Goal: Navigation & Orientation: Find specific page/section

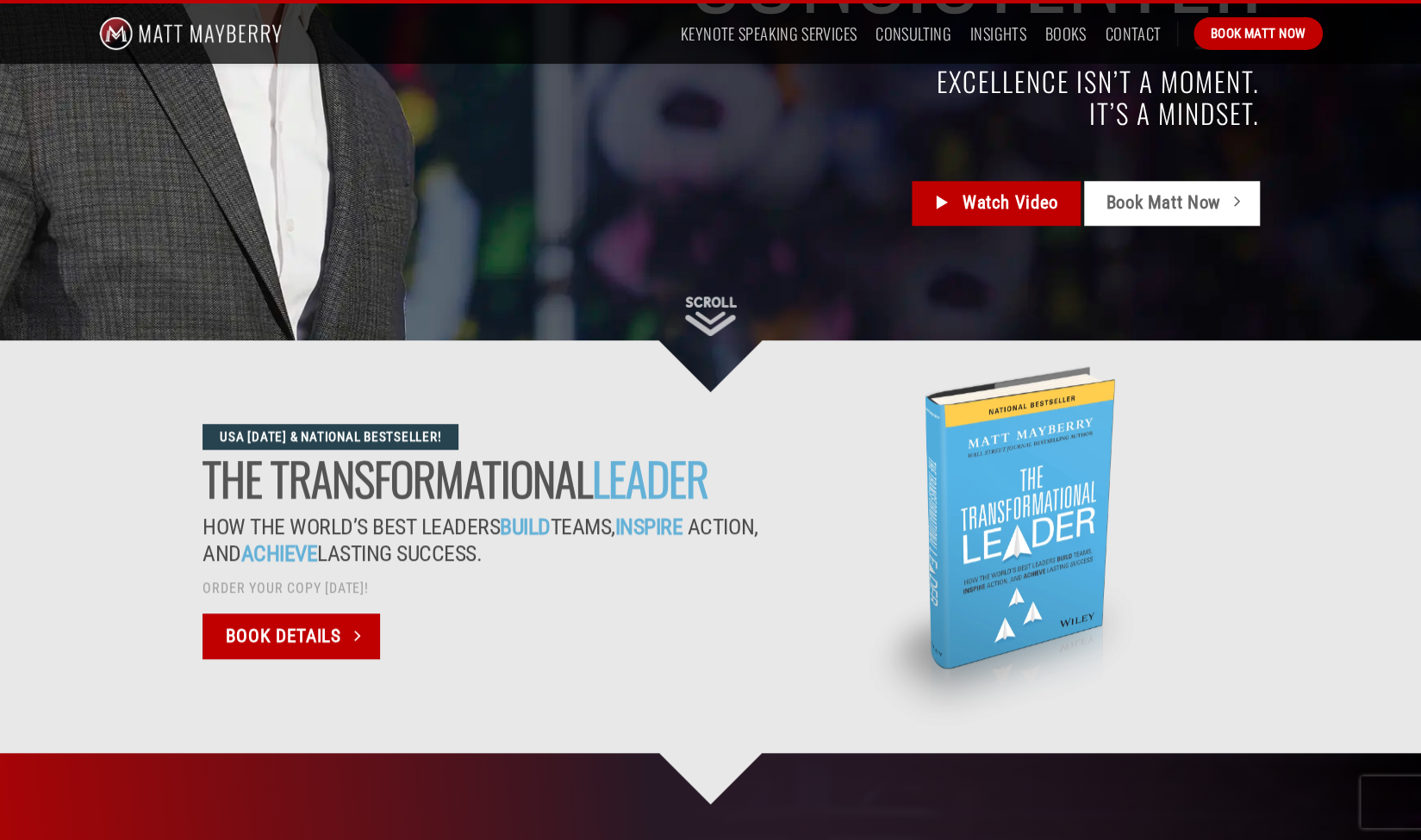
scroll to position [1234, 0]
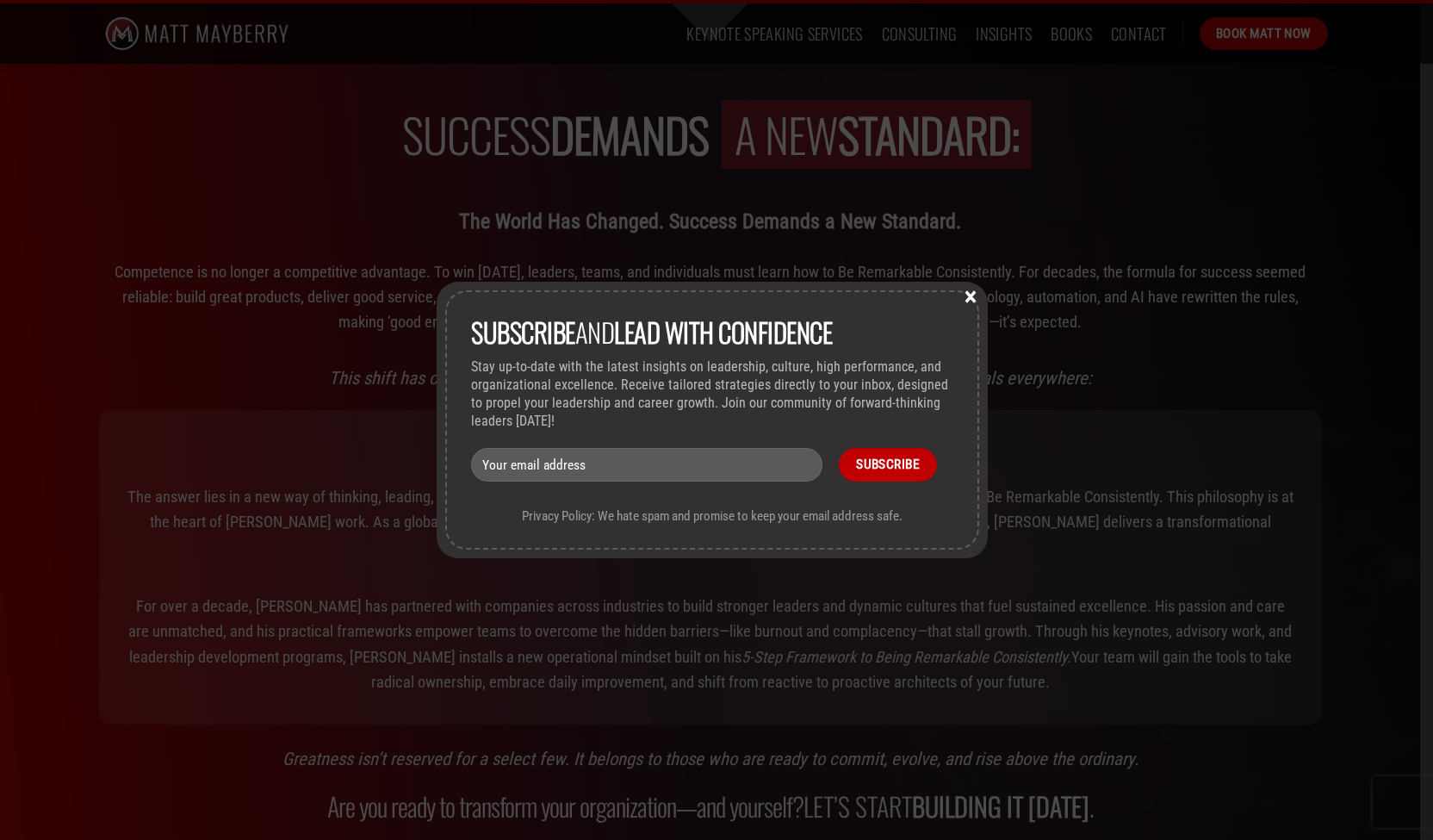
drag, startPoint x: 1422, startPoint y: 77, endPoint x: 1427, endPoint y: 199, distance: 122.1
click at [982, 298] on button "×" at bounding box center [971, 296] width 26 height 16
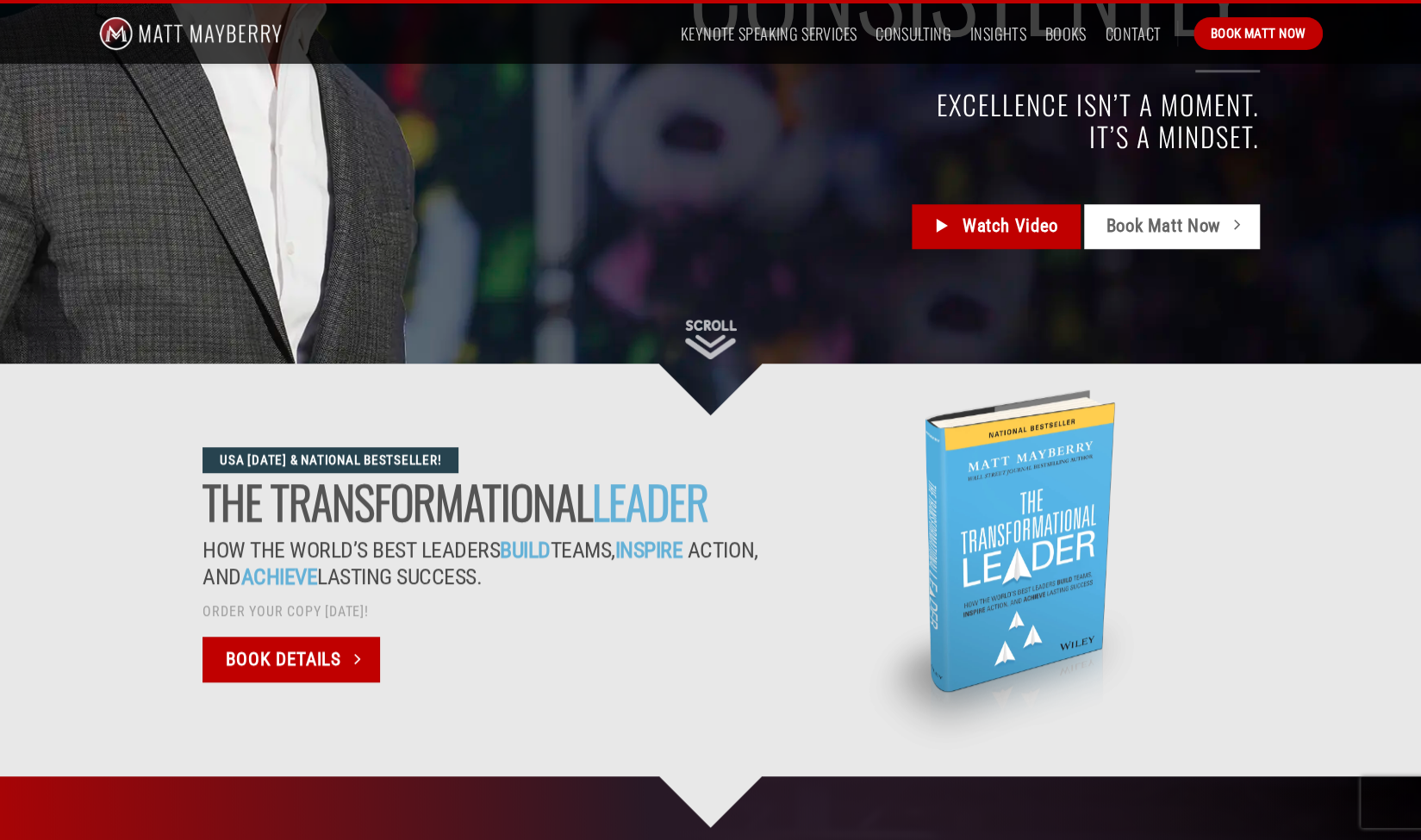
scroll to position [0, 0]
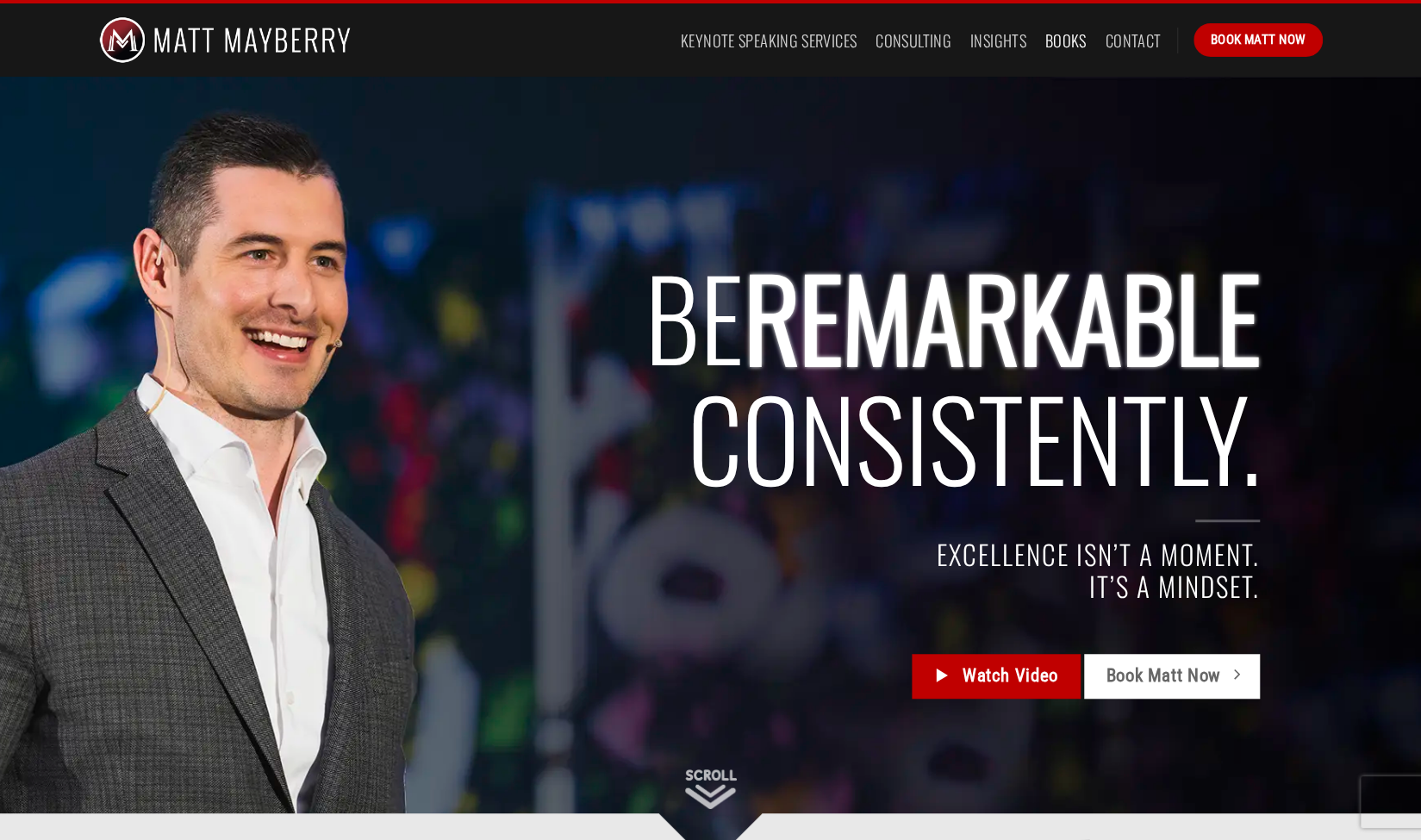
click at [1065, 53] on link "Books" at bounding box center [1065, 40] width 41 height 31
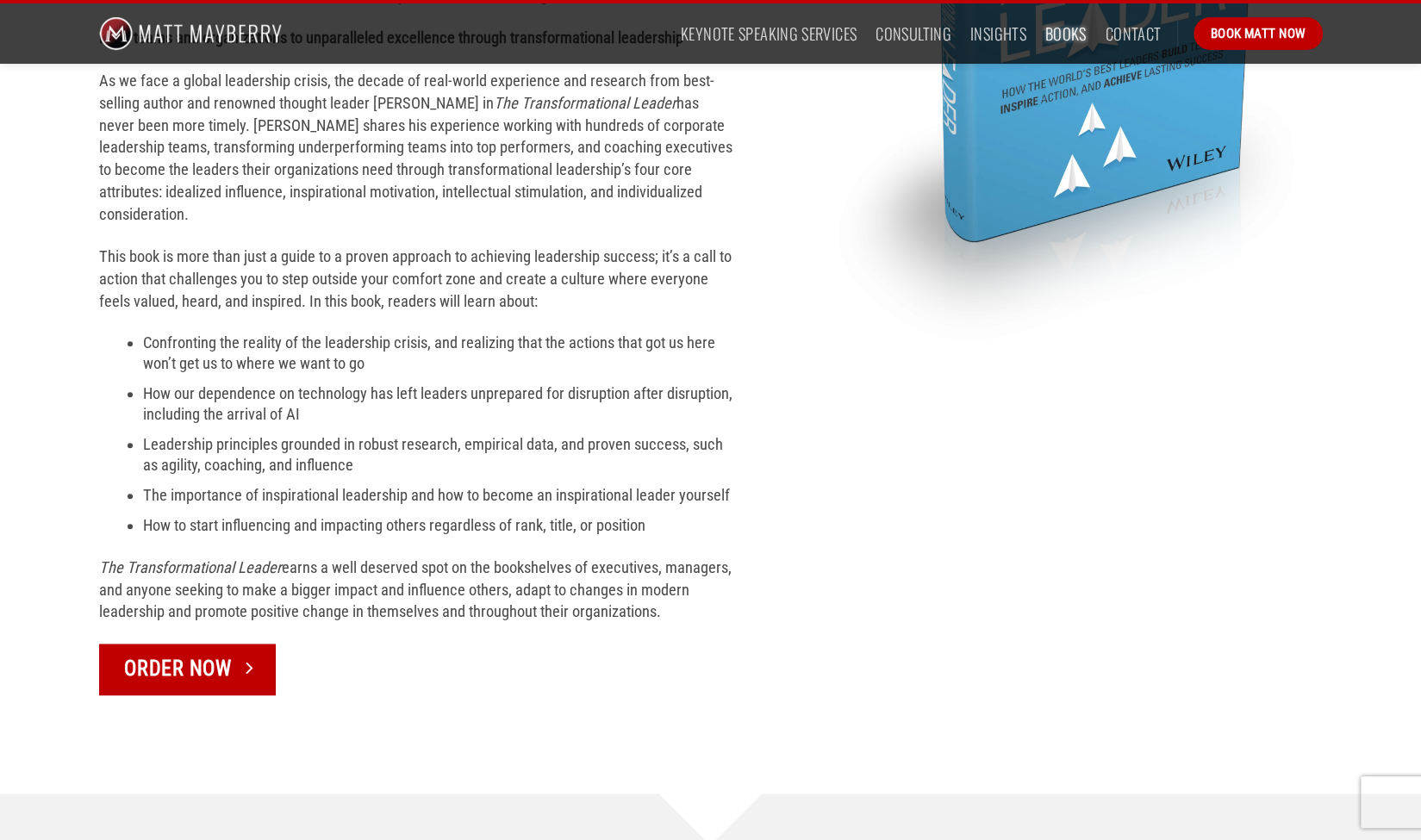
scroll to position [683, 0]
